Goal: Task Accomplishment & Management: Use online tool/utility

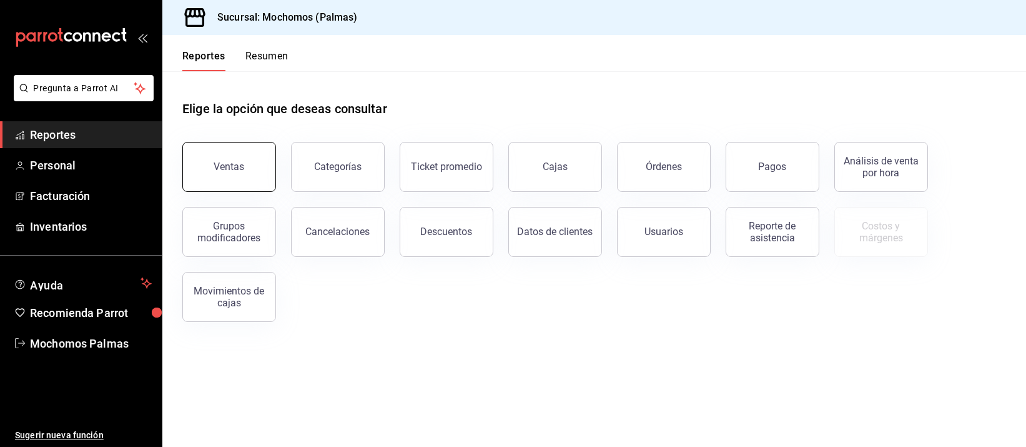
click at [233, 157] on button "Ventas" at bounding box center [229, 167] width 94 height 50
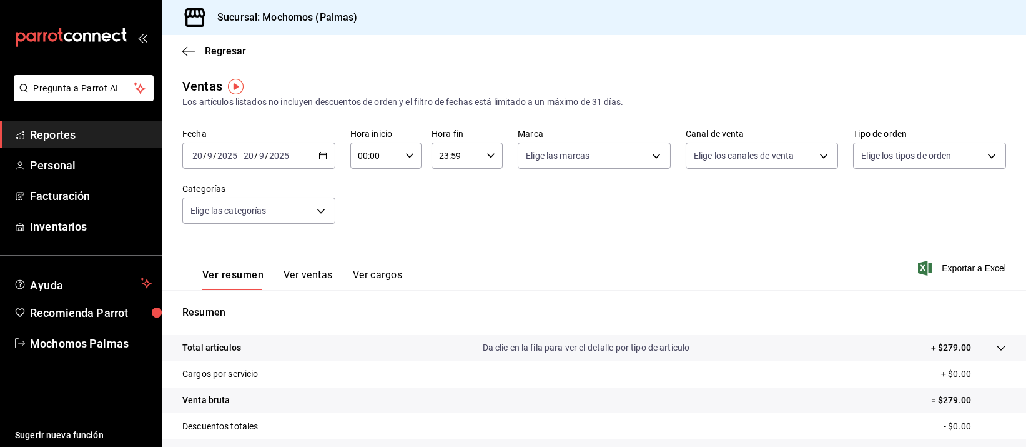
click at [325, 152] on div "[DATE] [DATE] - [DATE] [DATE]" at bounding box center [258, 155] width 153 height 26
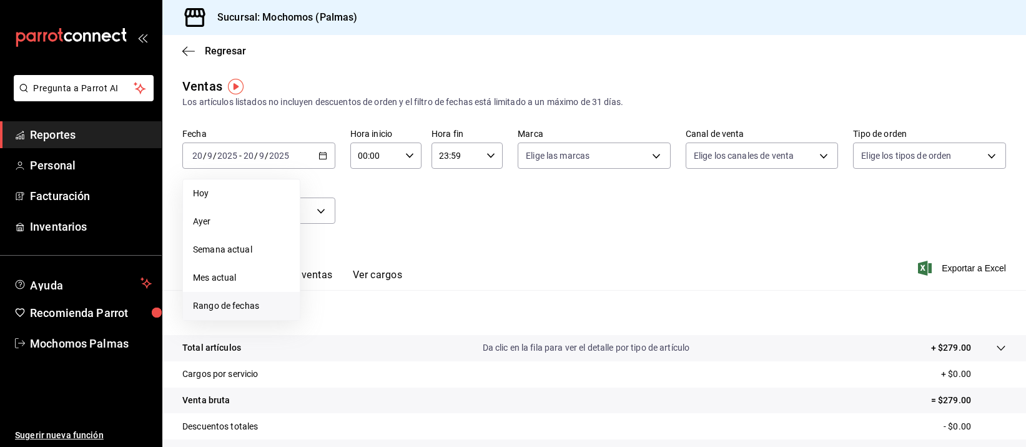
click at [247, 296] on li "Rango de fechas" at bounding box center [241, 306] width 117 height 28
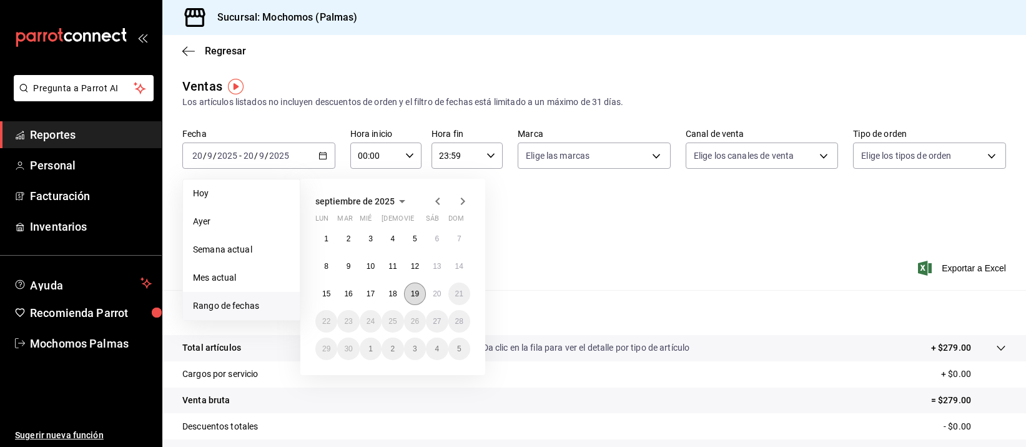
click at [407, 296] on button "19" at bounding box center [415, 293] width 22 height 22
click at [445, 295] on button "20" at bounding box center [437, 293] width 22 height 22
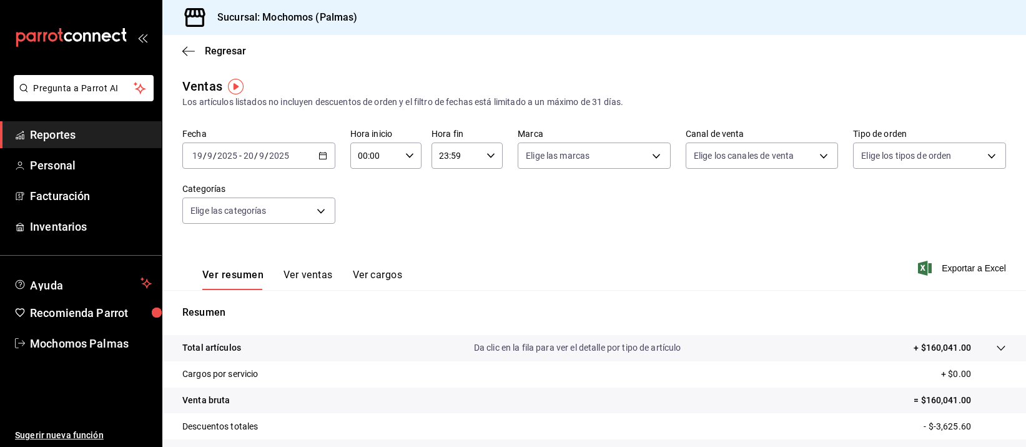
click at [407, 155] on \(Stroke\) "button" at bounding box center [409, 155] width 7 height 4
click at [362, 258] on span "05" at bounding box center [365, 259] width 15 height 10
type input "05:00"
click at [399, 187] on span "00" at bounding box center [400, 187] width 15 height 10
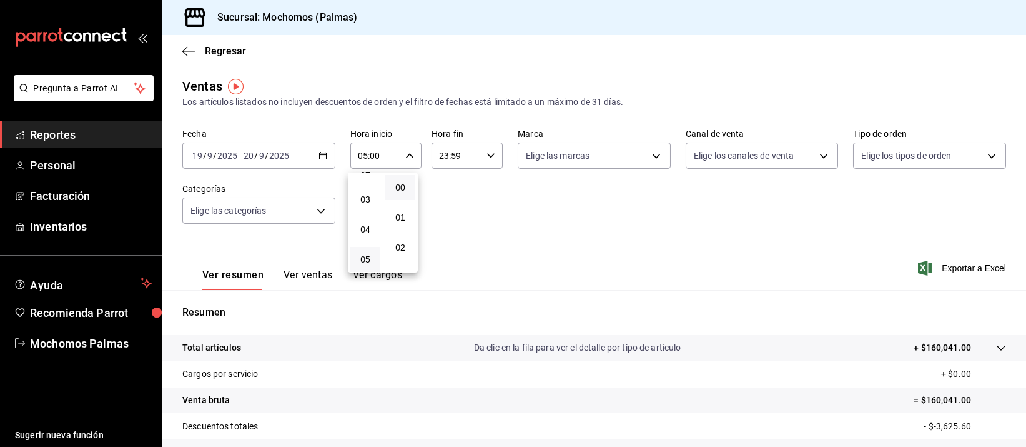
click at [488, 154] on div at bounding box center [513, 223] width 1026 height 447
click at [487, 155] on \(Stroke\) "button" at bounding box center [490, 155] width 7 height 4
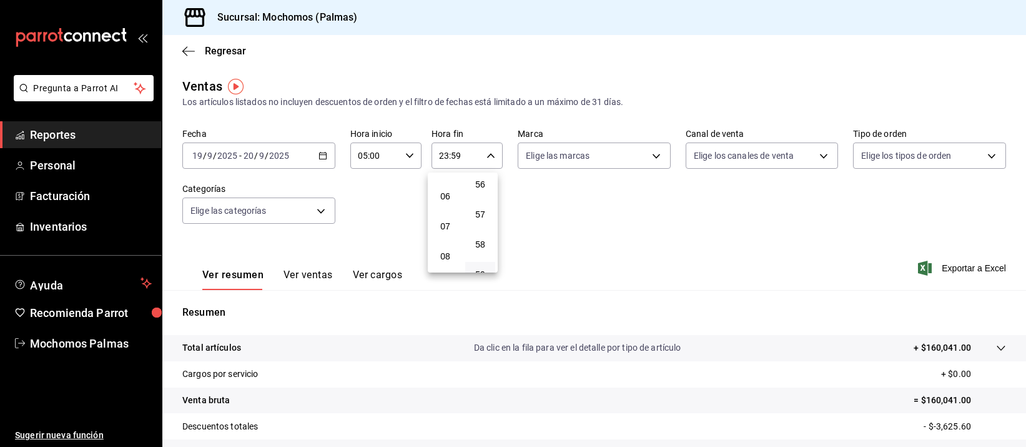
scroll to position [144, 0]
click at [444, 189] on span "05" at bounding box center [445, 194] width 15 height 10
click at [487, 153] on div at bounding box center [513, 223] width 1026 height 447
click at [487, 154] on icon "button" at bounding box center [491, 155] width 9 height 9
click at [490, 187] on button "00" at bounding box center [480, 187] width 30 height 25
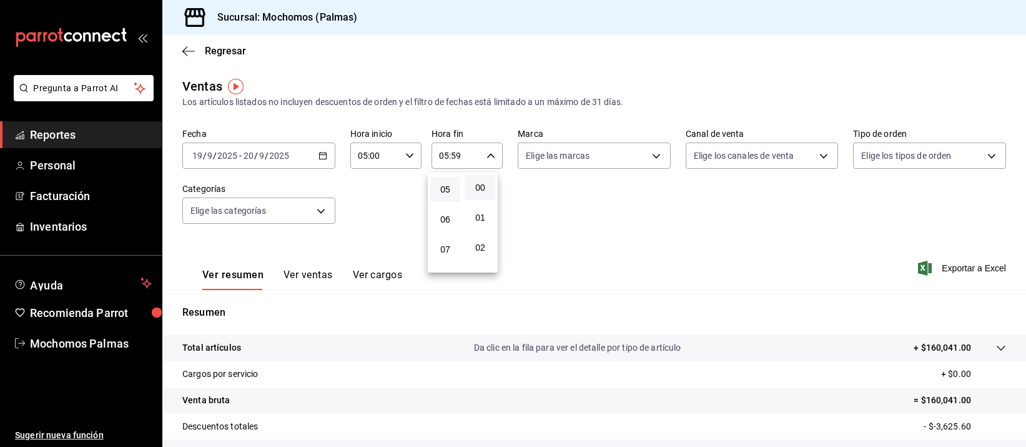
type input "05:00"
click at [672, 243] on div at bounding box center [513, 223] width 1026 height 447
click at [325, 154] on div "[DATE] [DATE] - [DATE] [DATE]" at bounding box center [258, 155] width 153 height 26
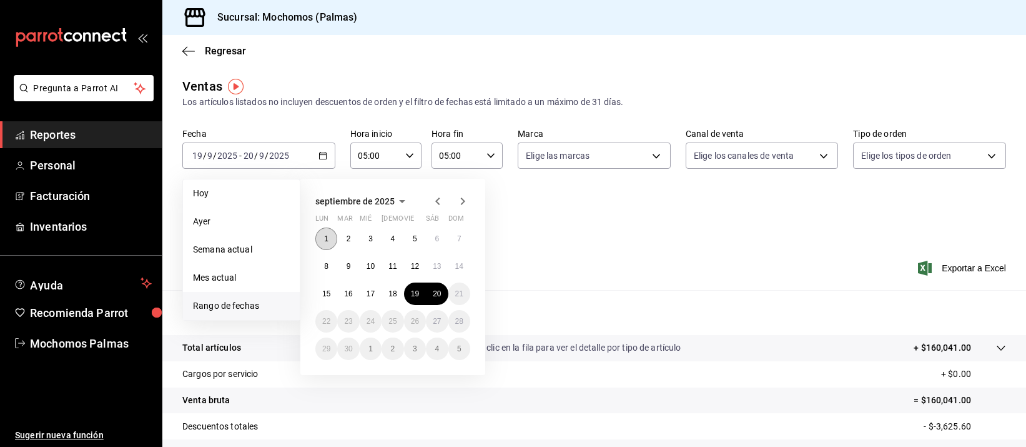
click at [325, 229] on button "1" at bounding box center [326, 238] width 22 height 22
click at [443, 290] on button "20" at bounding box center [437, 293] width 22 height 22
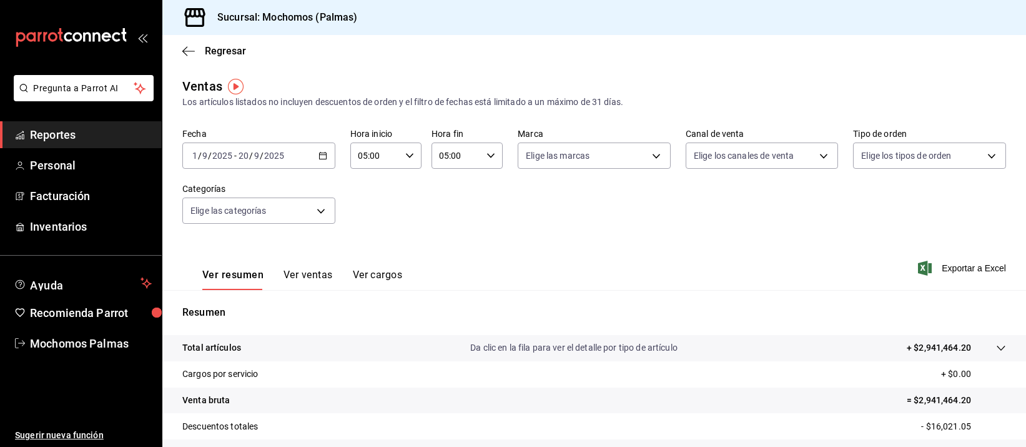
drag, startPoint x: 121, startPoint y: 128, endPoint x: 121, endPoint y: 112, distance: 15.6
click at [121, 128] on span "Reportes" at bounding box center [91, 134] width 122 height 17
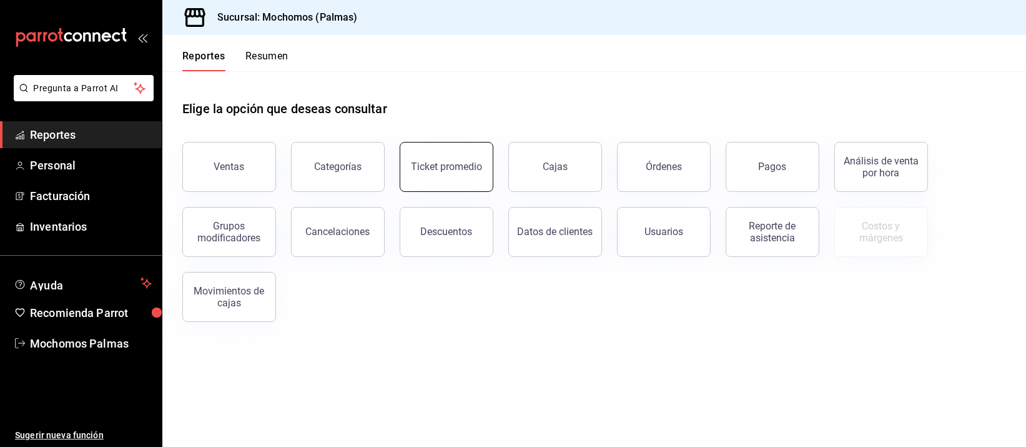
click at [473, 173] on button "Ticket promedio" at bounding box center [447, 167] width 94 height 50
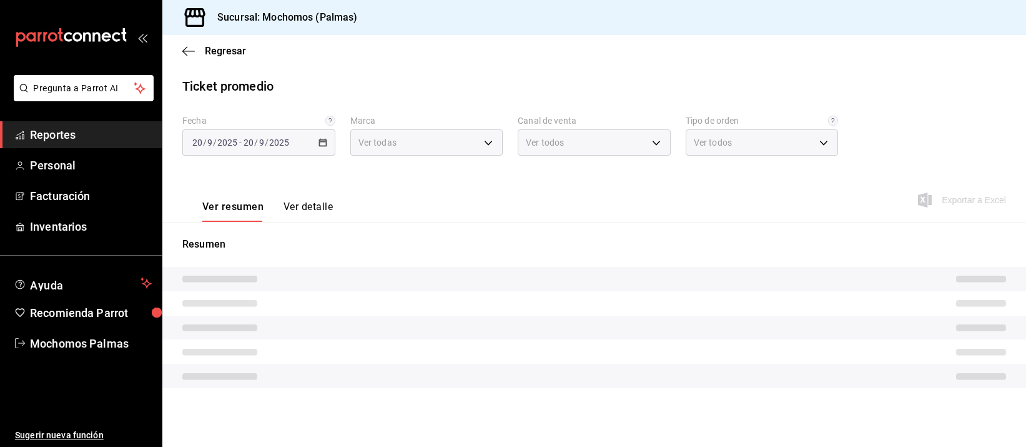
type input "70f98016-ab90-4f26-81e6-ab4884d8d8a0"
type input "PARROT,UBER_EATS,RAPPI,DIDI_FOOD,ONLINE"
type input "1406dacc-122d-474b-a961-72adf1b142d8,23052771-8e1b-43e3-b7da-1a661d939937,EXTER…"
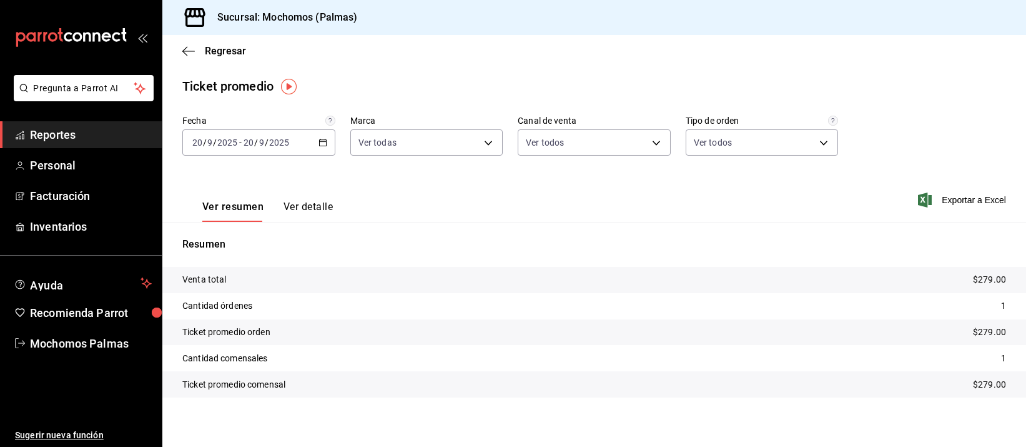
click at [322, 135] on div "[DATE] [DATE] - [DATE] [DATE]" at bounding box center [258, 142] width 153 height 26
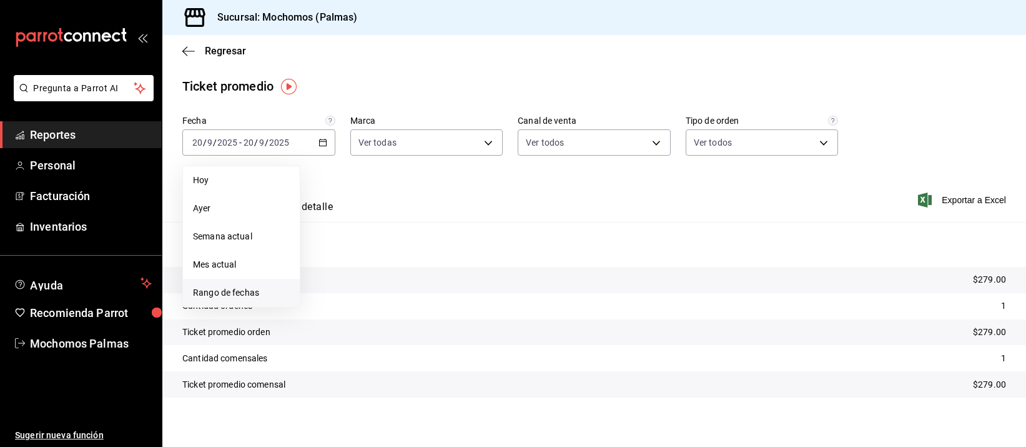
click at [240, 284] on li "Rango de fechas" at bounding box center [241, 293] width 117 height 28
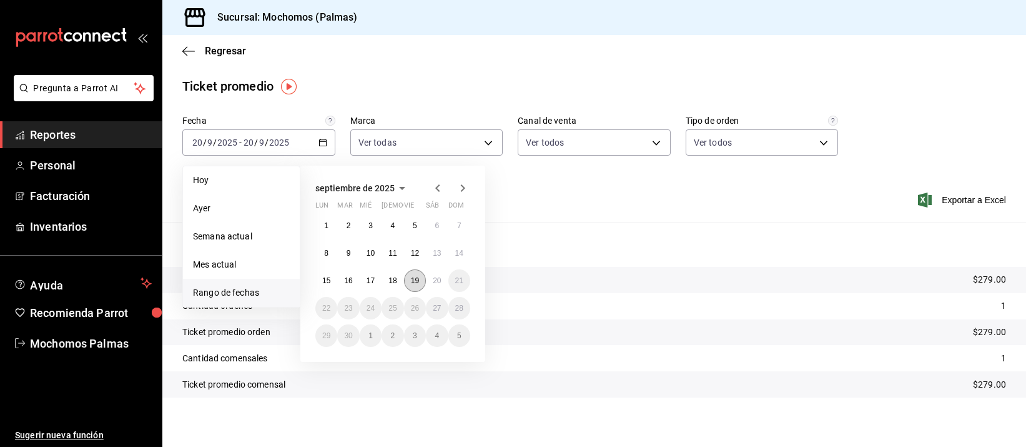
click at [408, 277] on button "19" at bounding box center [415, 280] width 22 height 22
click at [430, 276] on button "20" at bounding box center [437, 280] width 22 height 22
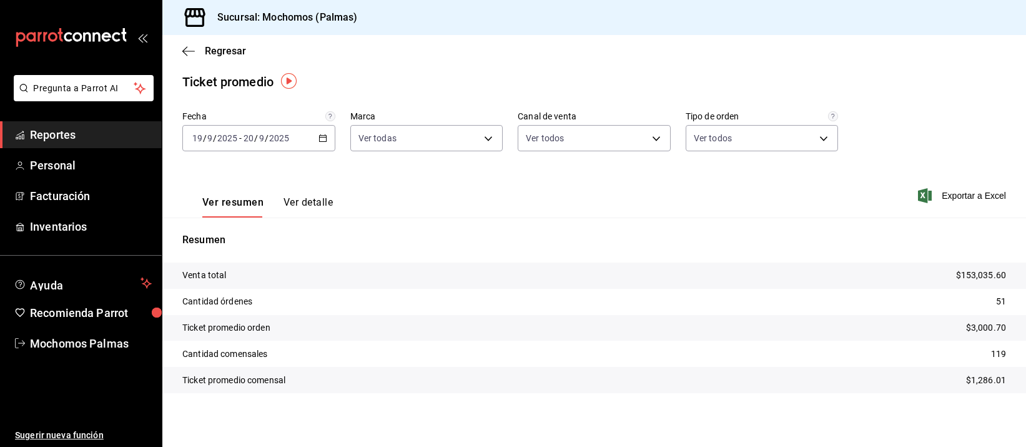
scroll to position [5, 0]
click at [70, 132] on span "Reportes" at bounding box center [91, 134] width 122 height 17
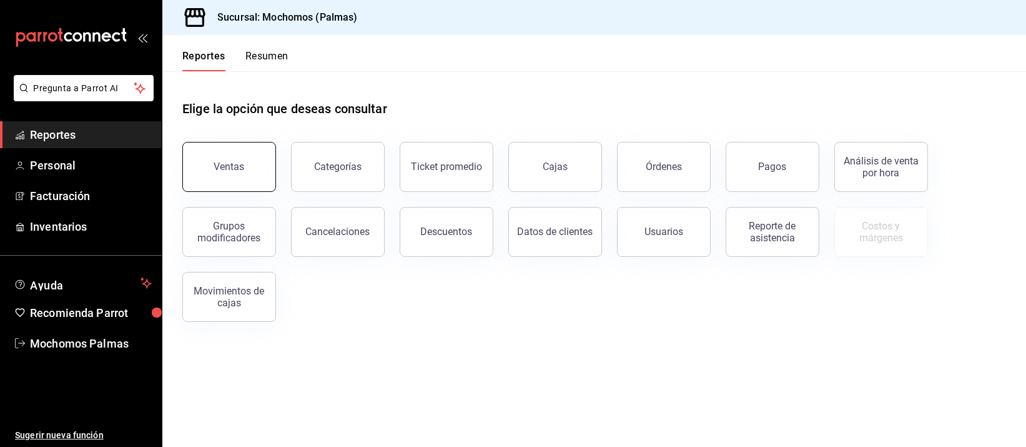
click at [250, 178] on button "Ventas" at bounding box center [229, 167] width 94 height 50
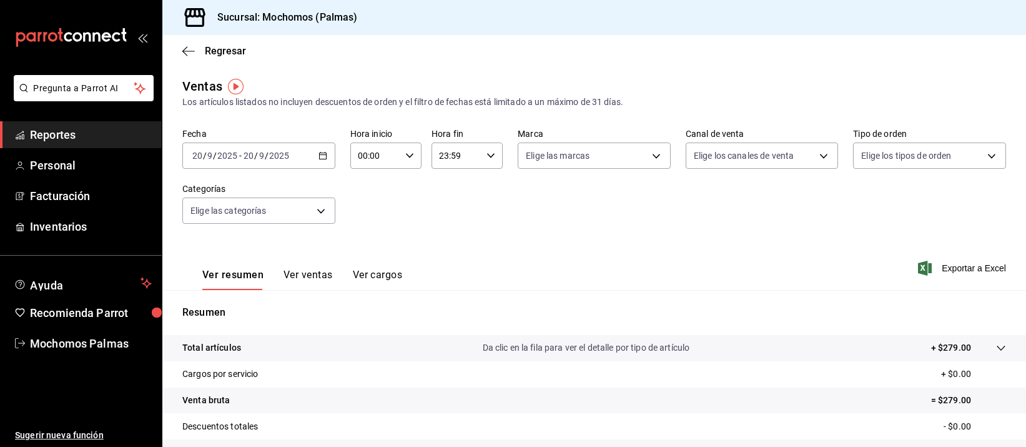
click at [106, 130] on span "Reportes" at bounding box center [91, 134] width 122 height 17
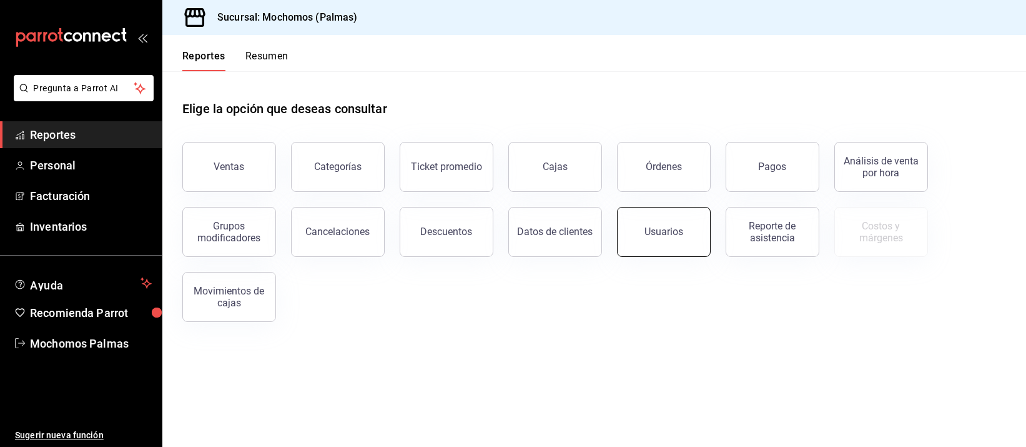
click at [680, 250] on button "Usuarios" at bounding box center [664, 232] width 94 height 50
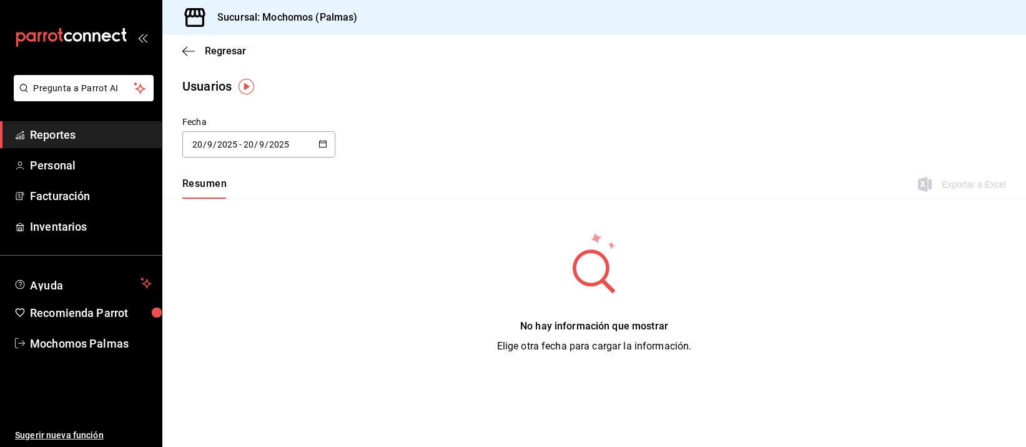
click at [321, 141] on \(Stroke\) "button" at bounding box center [322, 144] width 7 height 7
click at [235, 328] on li "Rango de fechas" at bounding box center [241, 324] width 118 height 28
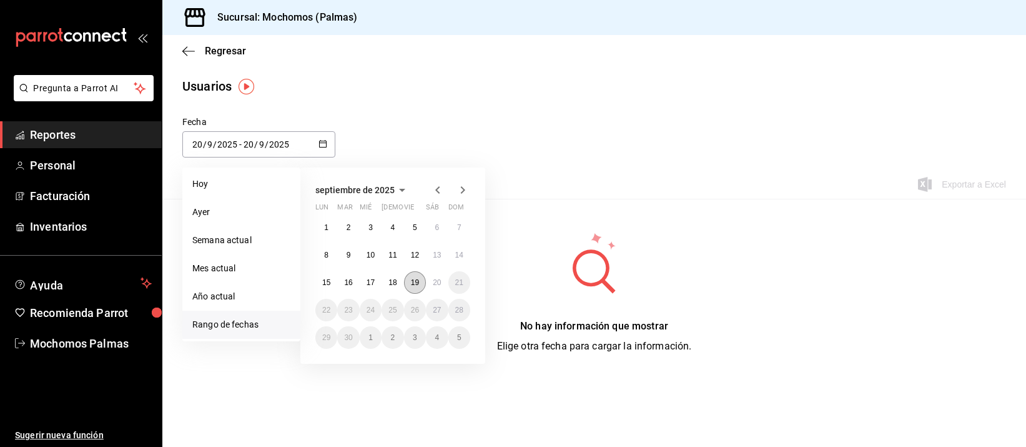
click at [413, 280] on abbr "19" at bounding box center [415, 282] width 8 height 9
click at [442, 280] on button "20" at bounding box center [437, 282] width 22 height 22
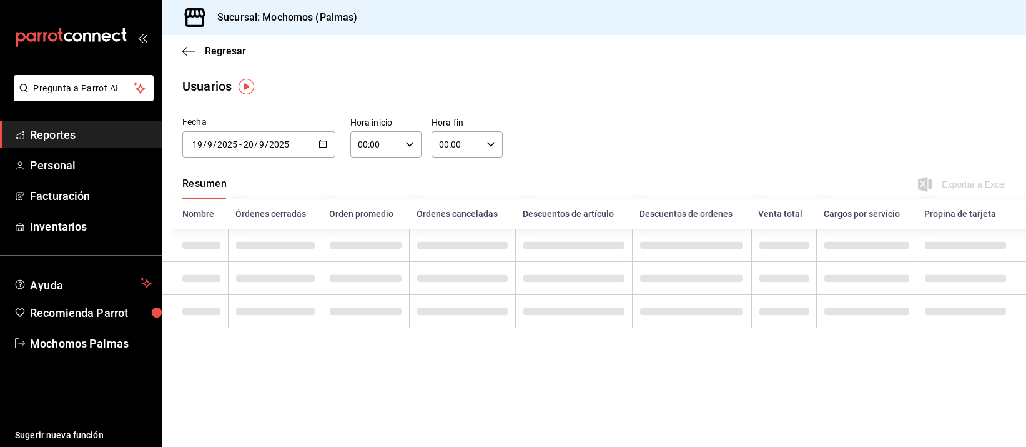
type input "[DATE]"
type input "19"
click at [411, 139] on div "00:00 Hora inicio" at bounding box center [385, 144] width 71 height 26
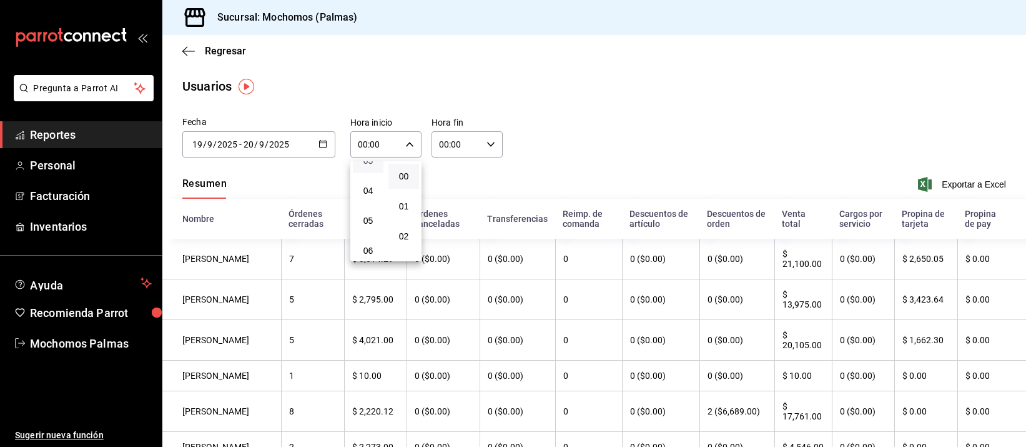
scroll to position [78, 0]
click at [375, 239] on button "05" at bounding box center [368, 247] width 31 height 25
type input "05:00"
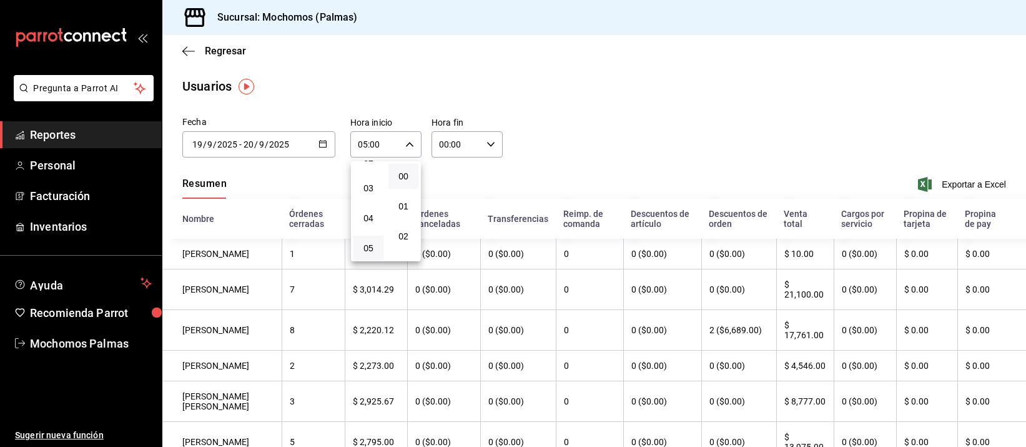
click at [480, 141] on div at bounding box center [513, 223] width 1026 height 447
click at [487, 141] on icon "button" at bounding box center [491, 144] width 9 height 9
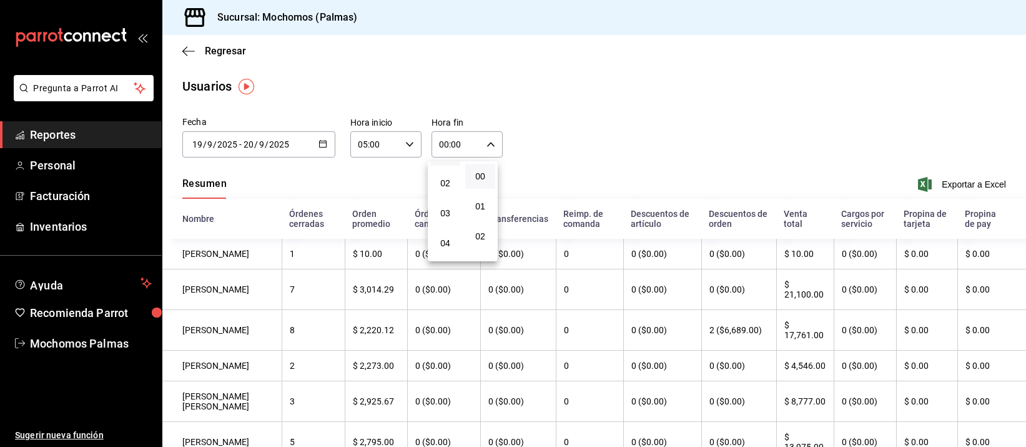
scroll to position [78, 0]
click at [448, 243] on span "05" at bounding box center [445, 248] width 15 height 10
type input "05:00"
click at [943, 182] on div at bounding box center [513, 223] width 1026 height 447
click at [946, 181] on span "Exportar a Excel" at bounding box center [964, 184] width 86 height 15
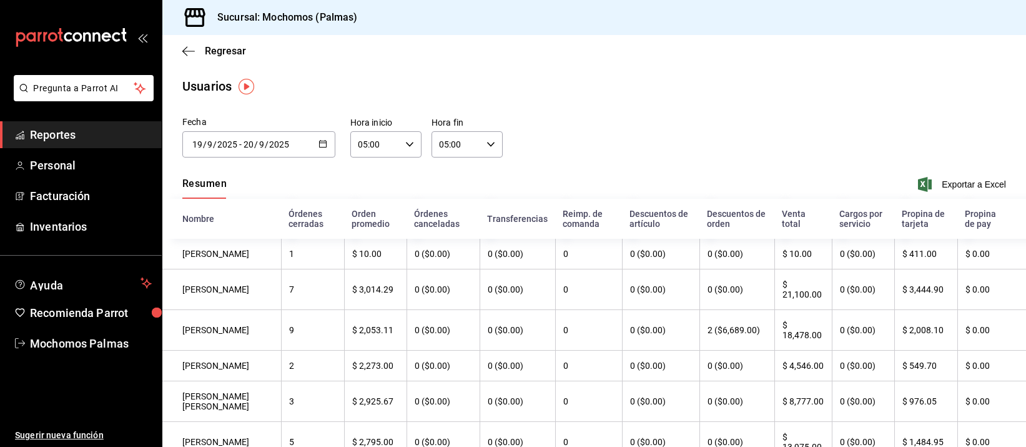
click at [320, 141] on \(Stroke\) "button" at bounding box center [322, 144] width 7 height 7
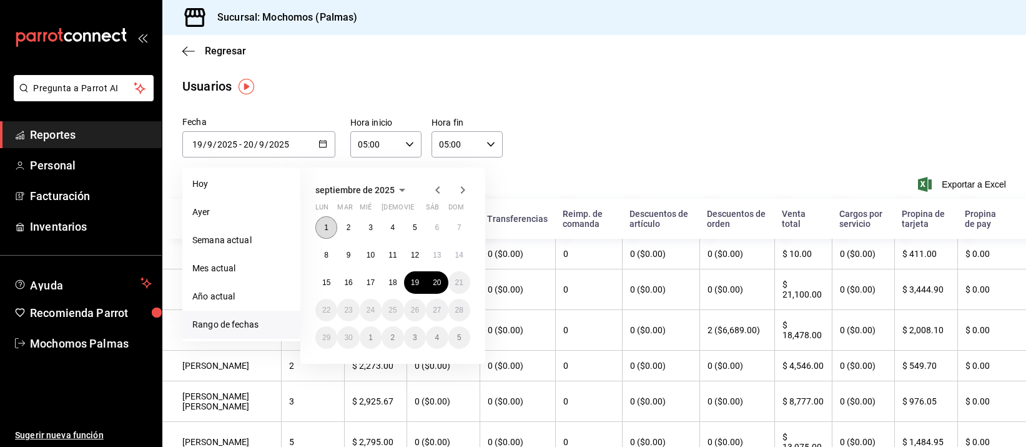
click at [329, 226] on button "1" at bounding box center [326, 227] width 22 height 22
click at [445, 282] on button "20" at bounding box center [437, 282] width 22 height 22
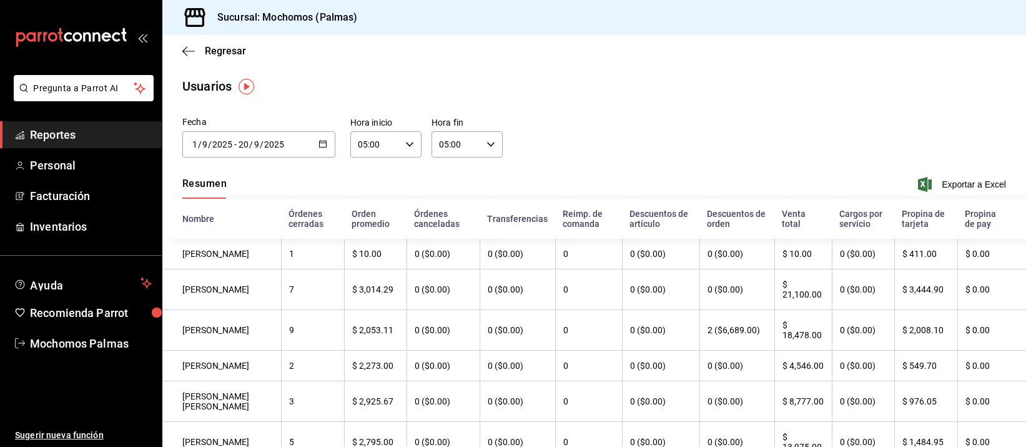
type input "[DATE]"
type input "1"
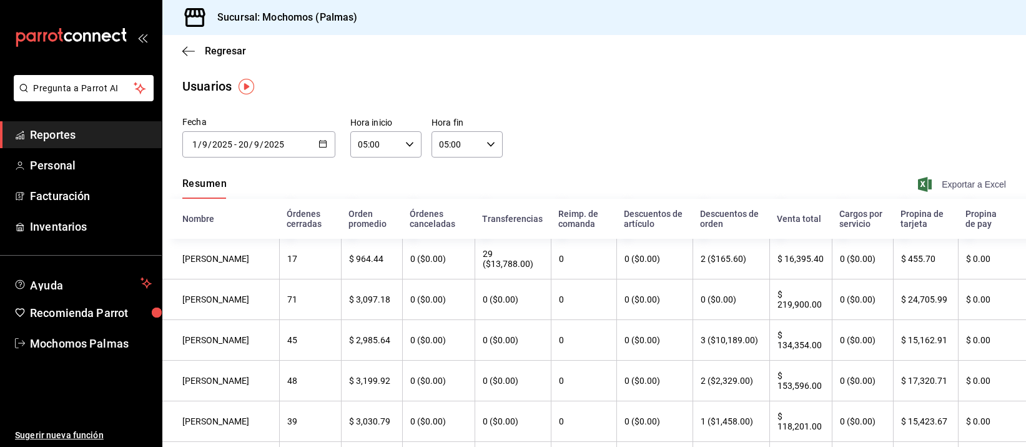
click at [943, 182] on span "Exportar a Excel" at bounding box center [964, 184] width 86 height 15
click at [647, 94] on div "Usuarios" at bounding box center [594, 86] width 864 height 19
